Goal: Transaction & Acquisition: Download file/media

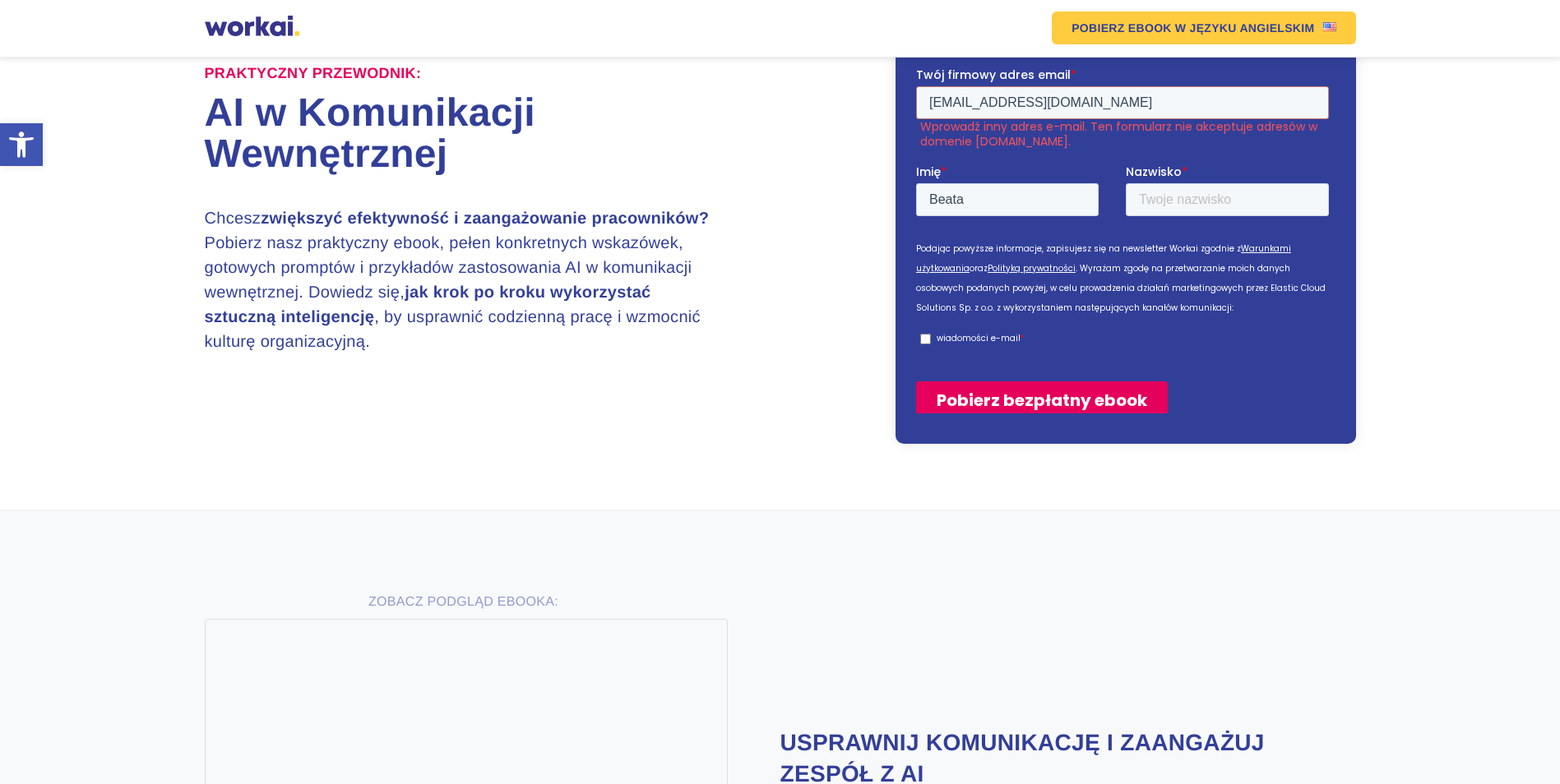
type input "Baer"
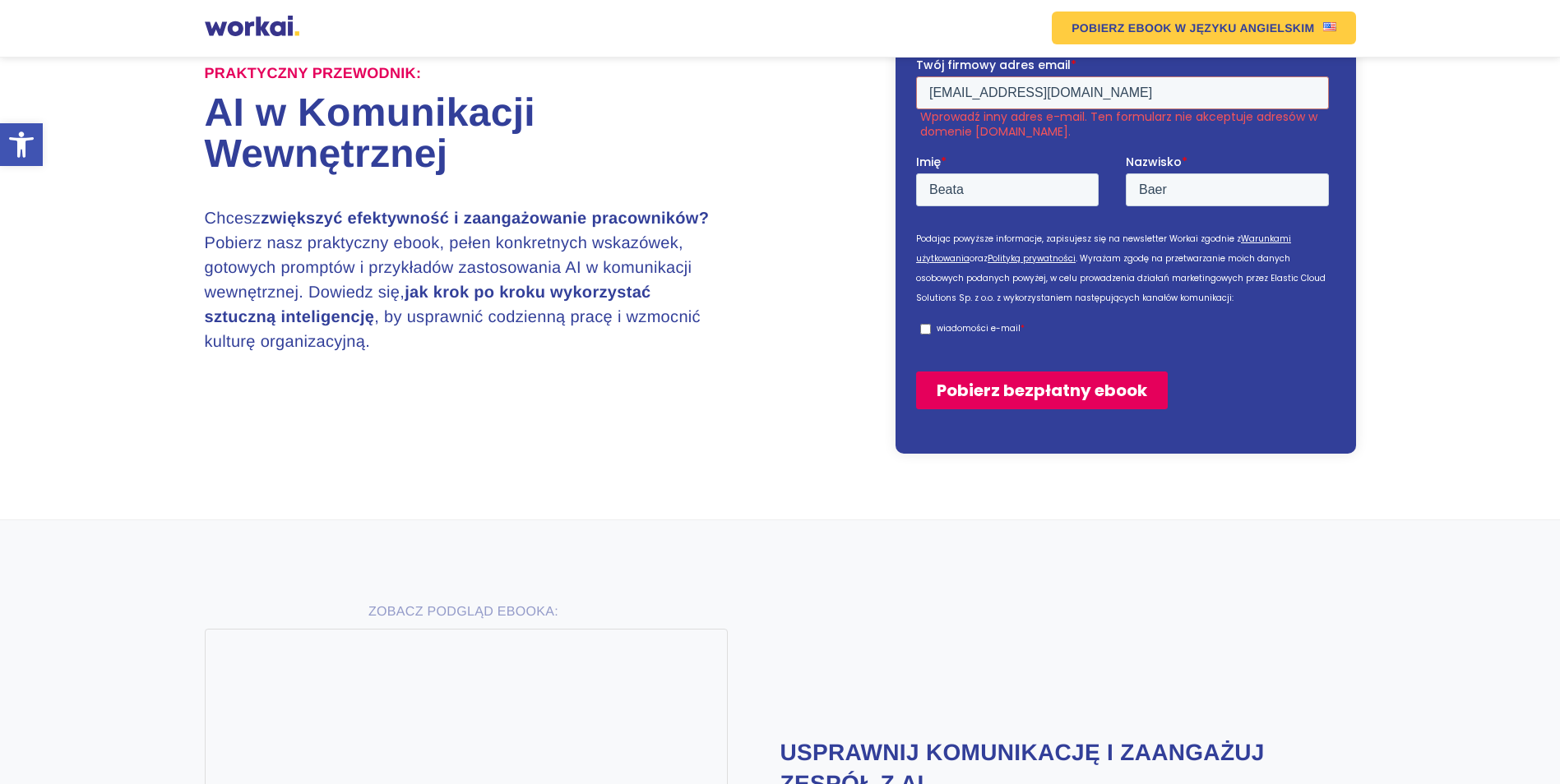
click at [926, 332] on input "wiadomości e-mail *" at bounding box center [925, 329] width 11 height 11
checkbox input "true"
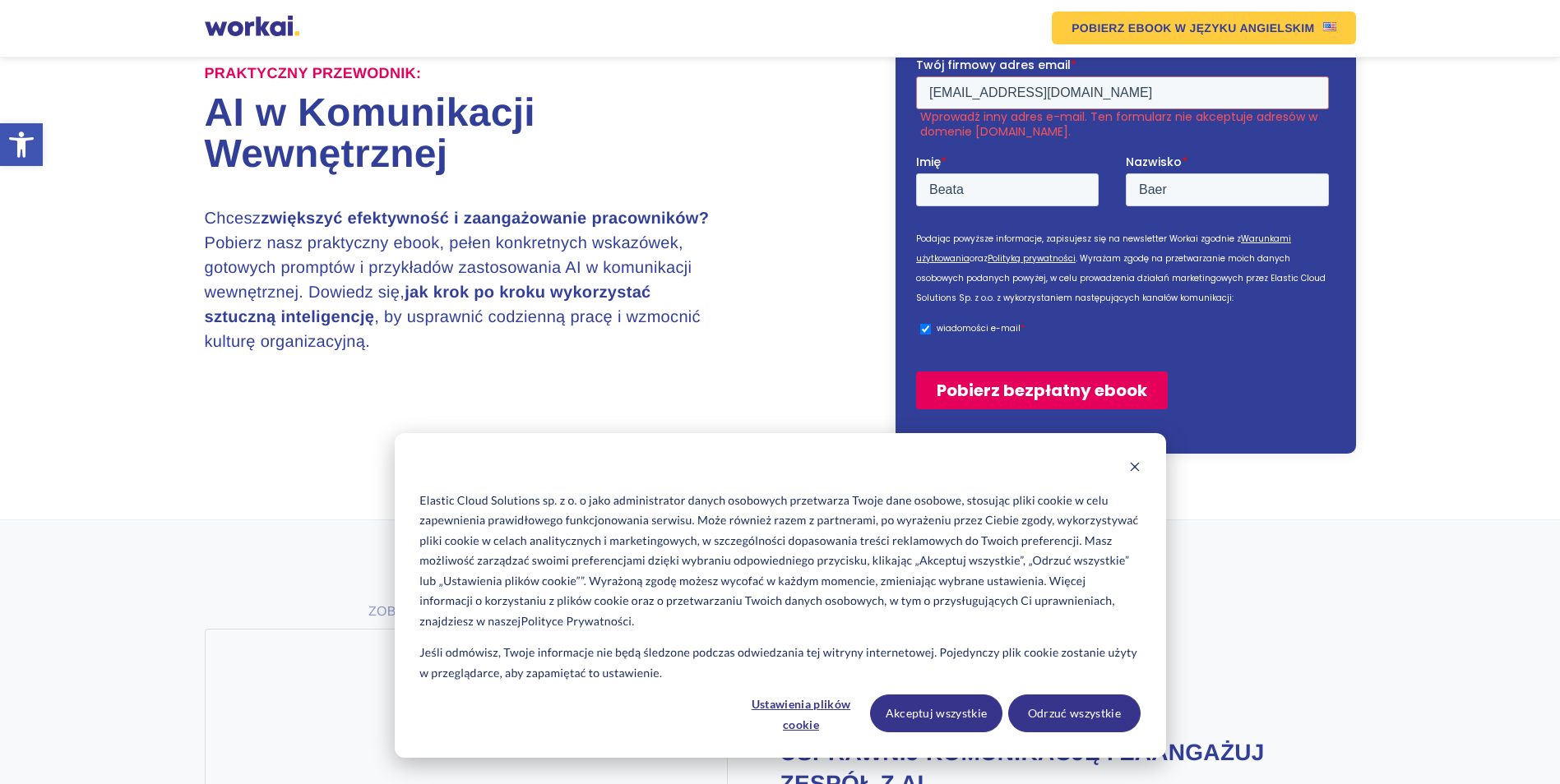
click at [973, 389] on input "Pobierz bezpłatny ebook" at bounding box center [1041, 390] width 251 height 38
click at [1086, 139] on fieldset "Twój firmowy adres email * [EMAIL_ADDRESS][DOMAIN_NAME] Wprowadź inny adres e-m…" at bounding box center [1125, 104] width 420 height 97
click at [1085, 99] on input "[EMAIL_ADDRESS][DOMAIN_NAME]" at bounding box center [1121, 92] width 413 height 33
click at [729, 261] on div "Praktyczny przewodnik: AI w Komunikacji Wewnętrznej Chcesz zwiększyć efektywnoś…" at bounding box center [493, 206] width 576 height 300
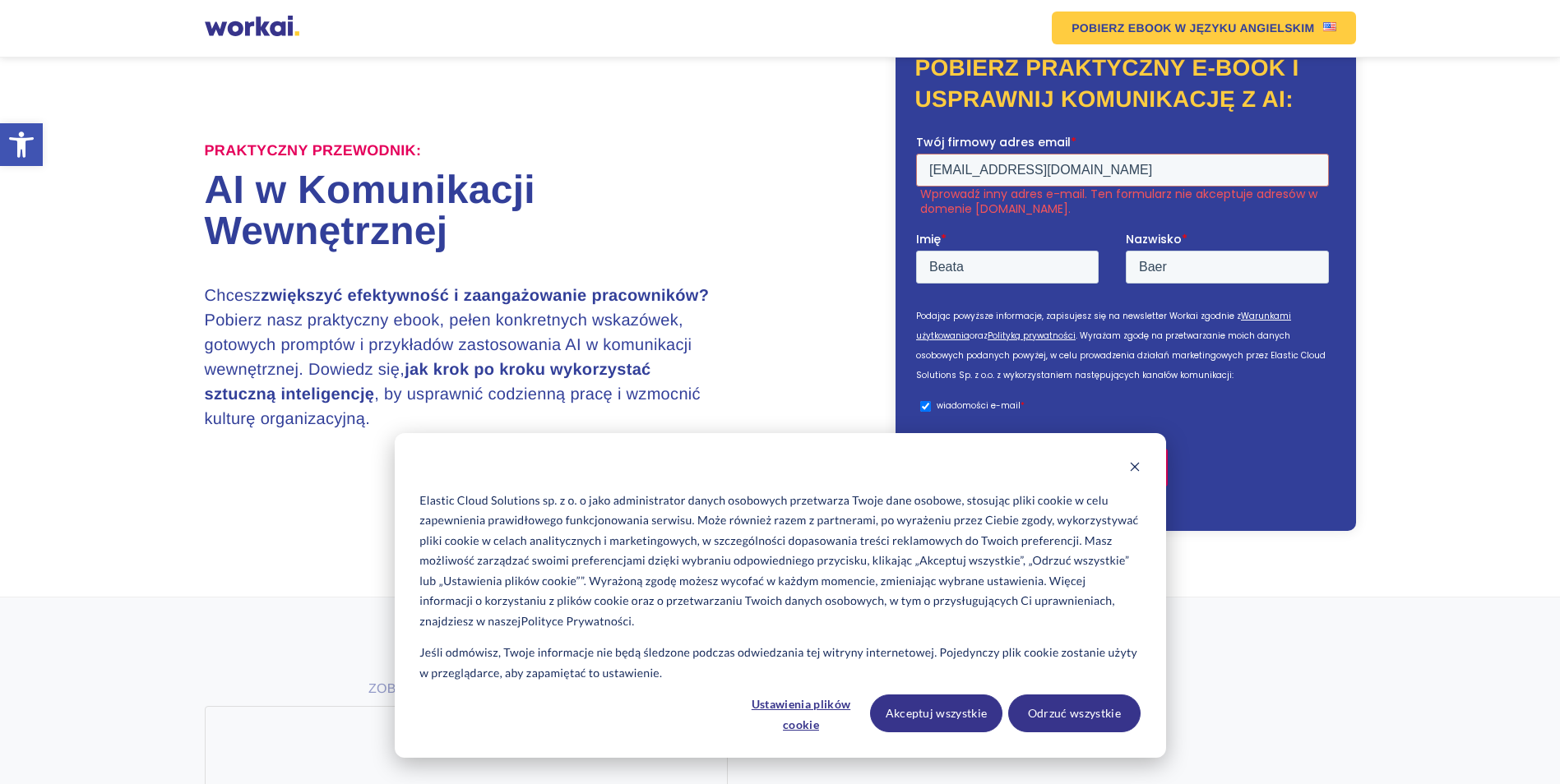
scroll to position [86, 0]
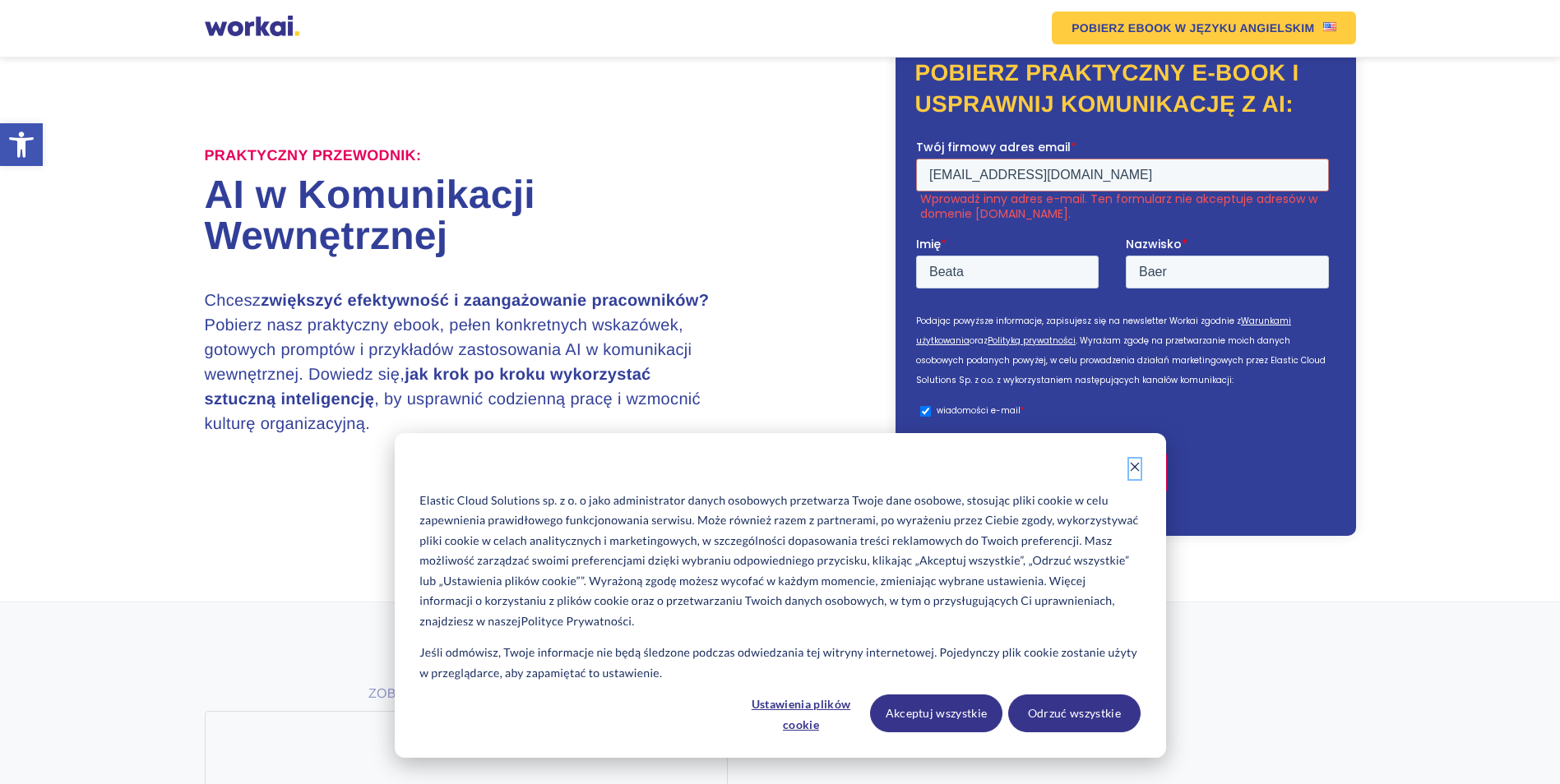
click at [1133, 463] on icon "Dismiss cookie banner" at bounding box center [1135, 467] width 12 height 12
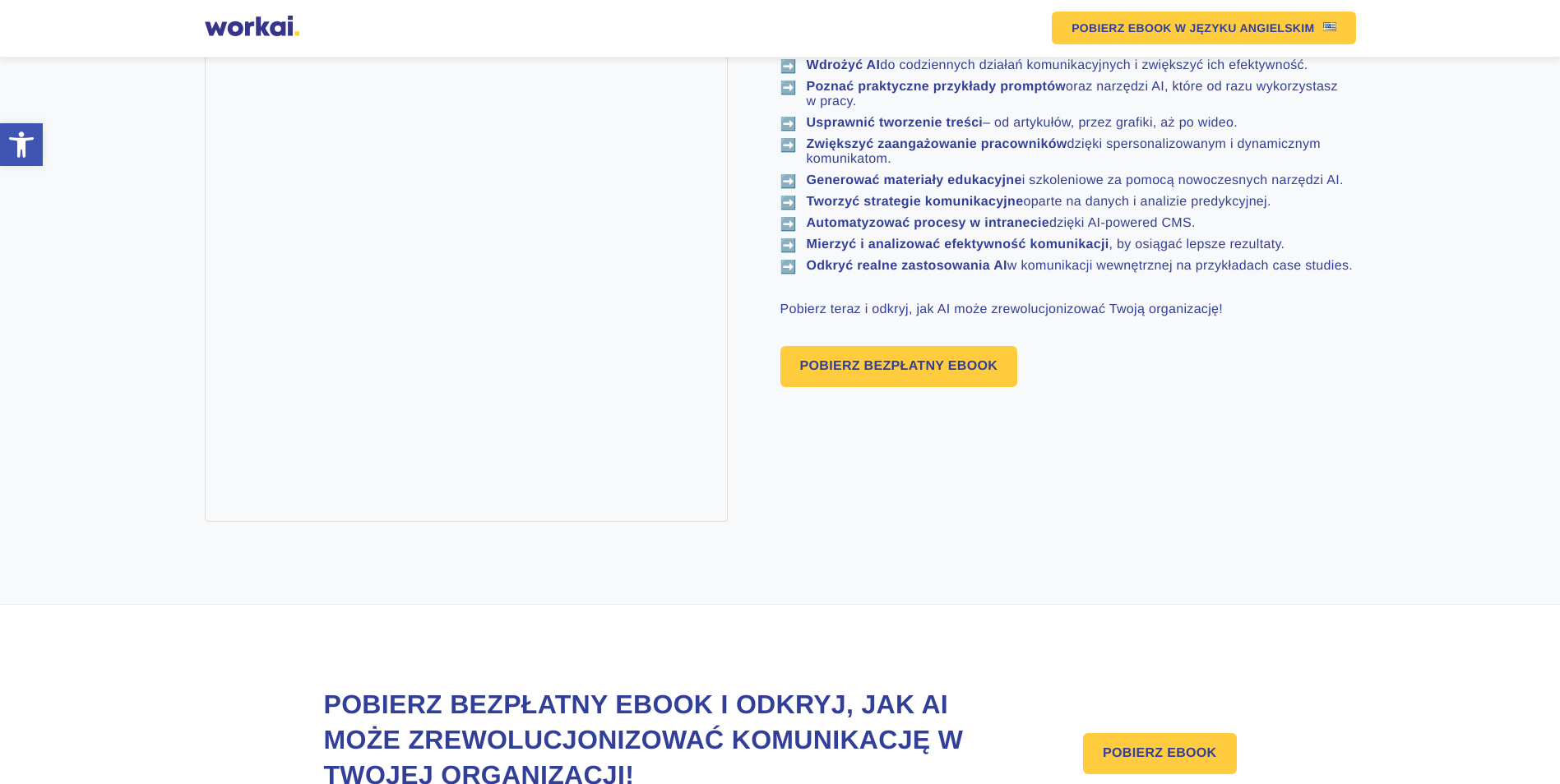
scroll to position [1221, 0]
